Goal: Task Accomplishment & Management: Complete application form

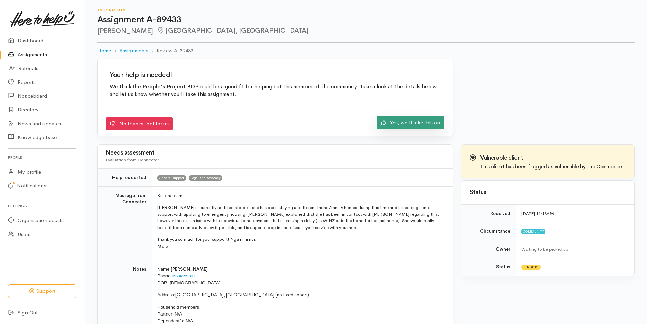
click at [419, 120] on link "Yes, we'll take this on" at bounding box center [411, 123] width 68 height 14
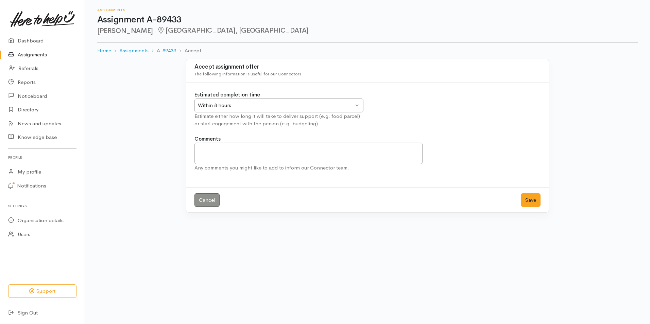
click at [356, 109] on div "Within 8 hours Within 8 hours" at bounding box center [278, 106] width 169 height 14
click at [222, 154] on textarea "Comments" at bounding box center [308, 153] width 228 height 21
click at [531, 197] on button "Save" at bounding box center [531, 200] width 20 height 14
